Goal: Task Accomplishment & Management: Use online tool/utility

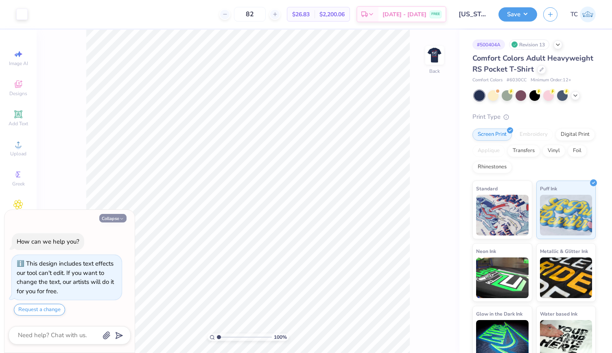
click at [112, 220] on button "Collapse" at bounding box center [112, 218] width 27 height 9
type textarea "x"
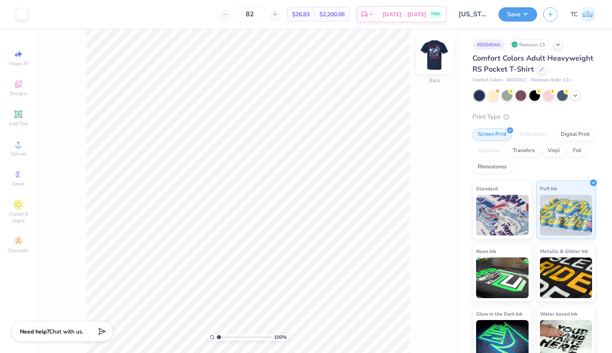
click at [430, 61] on img at bounding box center [435, 55] width 33 height 33
click at [500, 220] on img at bounding box center [502, 214] width 53 height 41
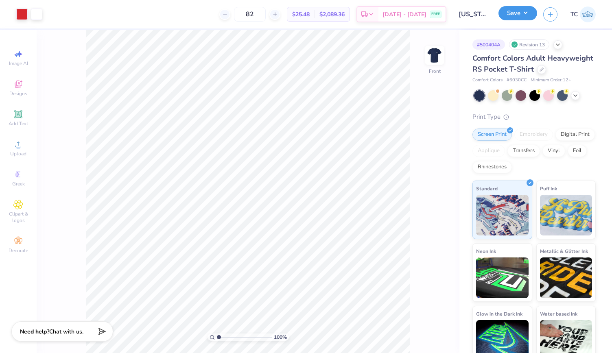
click at [515, 16] on button "Save" at bounding box center [518, 13] width 39 height 14
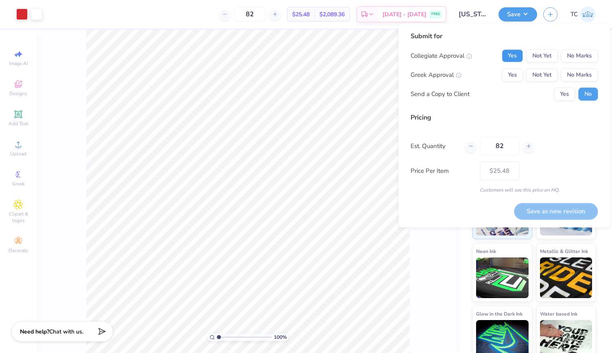
click at [506, 50] on button "Yes" at bounding box center [512, 55] width 21 height 13
drag, startPoint x: 581, startPoint y: 55, endPoint x: 581, endPoint y: 60, distance: 5.3
click at [581, 60] on button "No Marks" at bounding box center [579, 55] width 37 height 13
click at [516, 80] on button "Yes" at bounding box center [512, 74] width 21 height 13
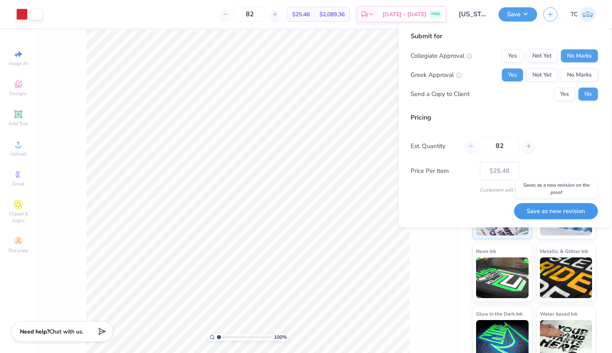
click at [540, 211] on button "Save as new revision" at bounding box center [556, 211] width 84 height 17
type input "$25.48"
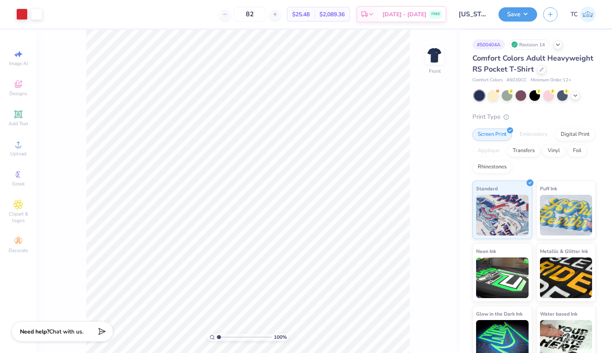
click at [523, 21] on div "Save" at bounding box center [518, 14] width 39 height 14
click at [524, 15] on button "Save" at bounding box center [518, 13] width 39 height 14
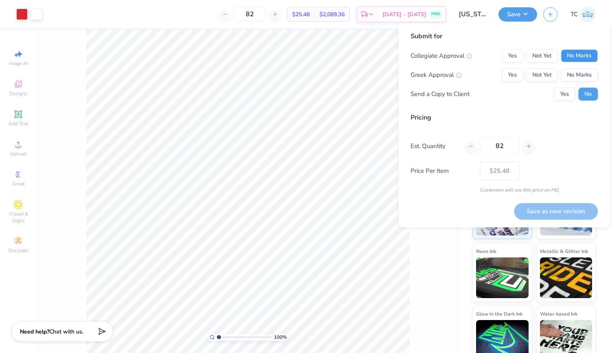
click at [590, 55] on button "No Marks" at bounding box center [579, 55] width 37 height 13
click at [506, 77] on button "Yes" at bounding box center [512, 74] width 21 height 13
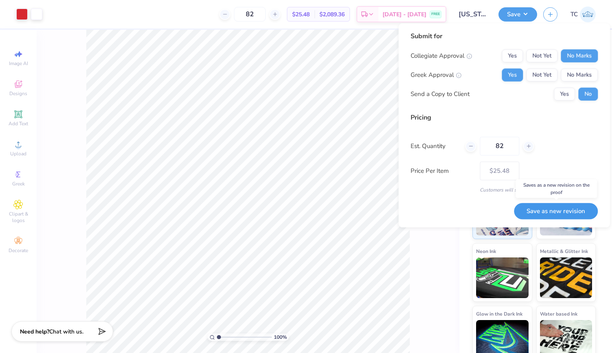
click at [535, 210] on button "Save as new revision" at bounding box center [556, 211] width 84 height 17
type input "$25.48"
